Goal: Find specific page/section: Locate a particular part of the current website

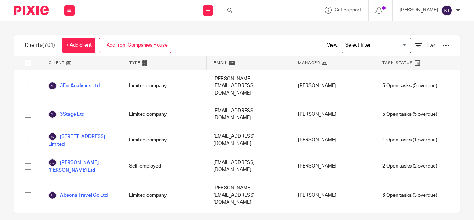
click at [190, 29] on div "Clients (701) + Add client + Add from Companies House View: Loading... Filter C…" at bounding box center [237, 120] width 474 height 199
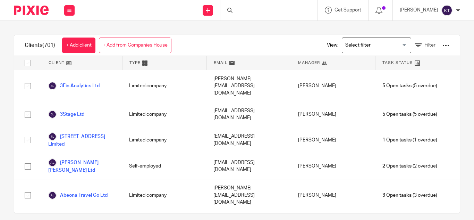
click at [190, 29] on div "Clients (701) + Add client + Add from Companies House View: Loading... Filter C…" at bounding box center [237, 120] width 474 height 199
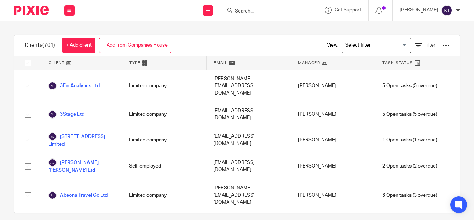
click at [247, 11] on input "Search" at bounding box center [265, 11] width 62 height 6
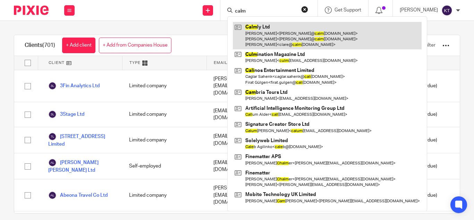
type input "calm"
click at [278, 36] on link at bounding box center [327, 35] width 189 height 27
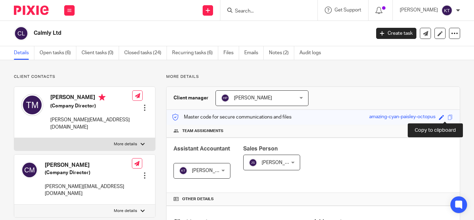
click at [448, 117] on span at bounding box center [450, 116] width 5 height 5
